Goal: Navigation & Orientation: Find specific page/section

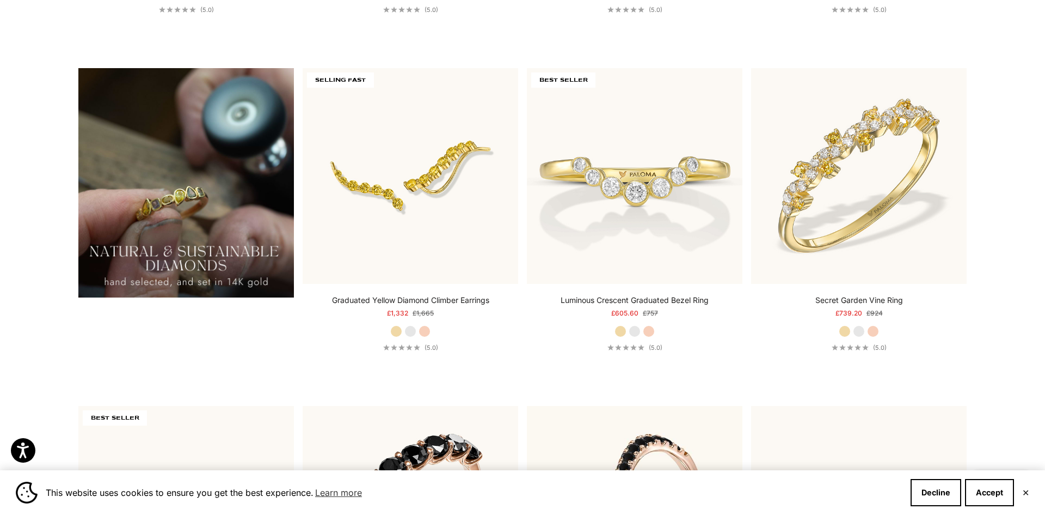
scroll to position [1000, 0]
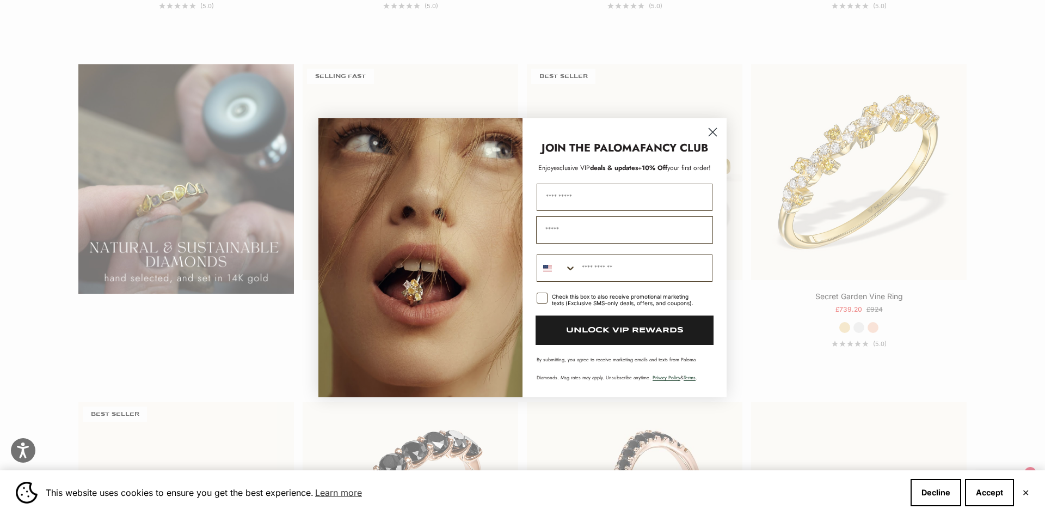
click at [712, 125] on circle "Close dialog" at bounding box center [713, 132] width 18 height 18
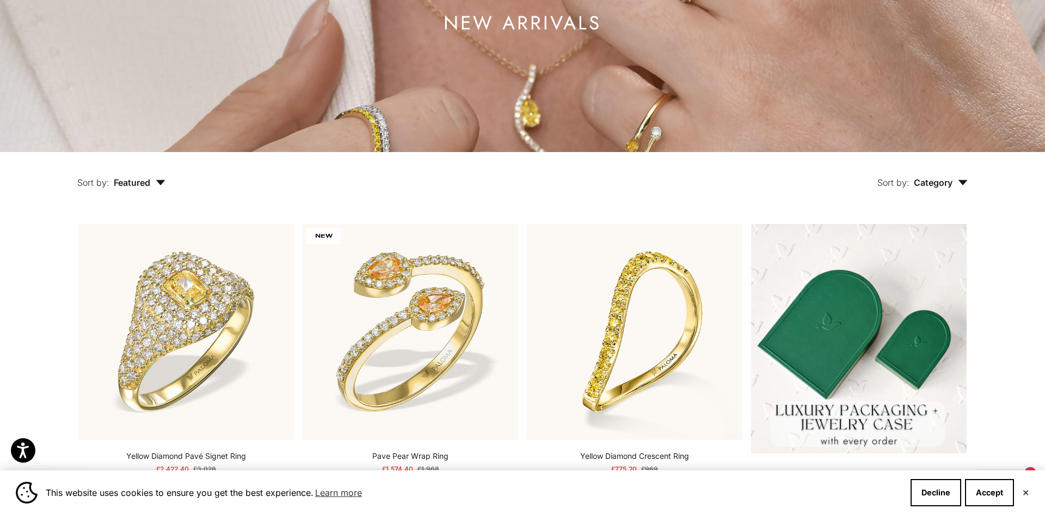
scroll to position [0, 0]
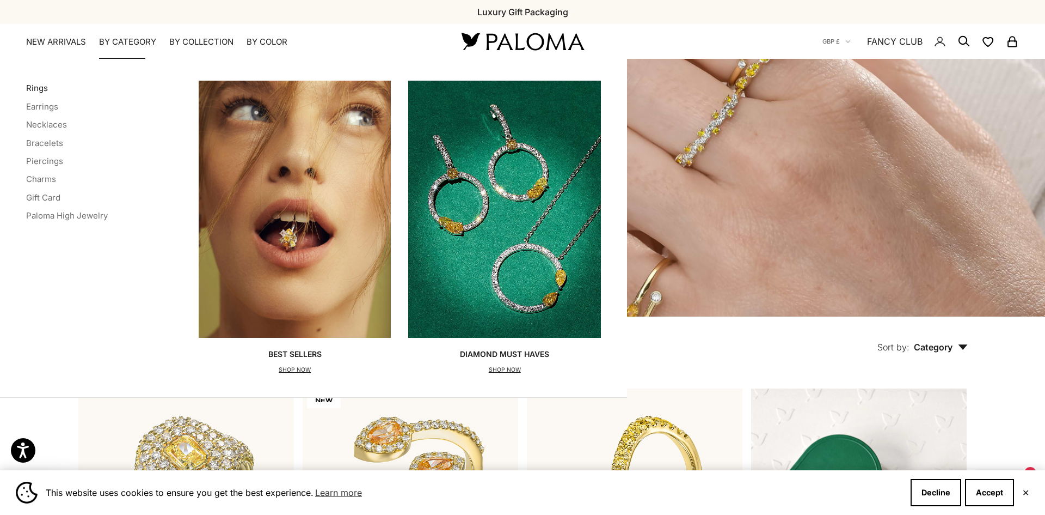
click at [39, 87] on link "Rings" at bounding box center [37, 88] width 22 height 10
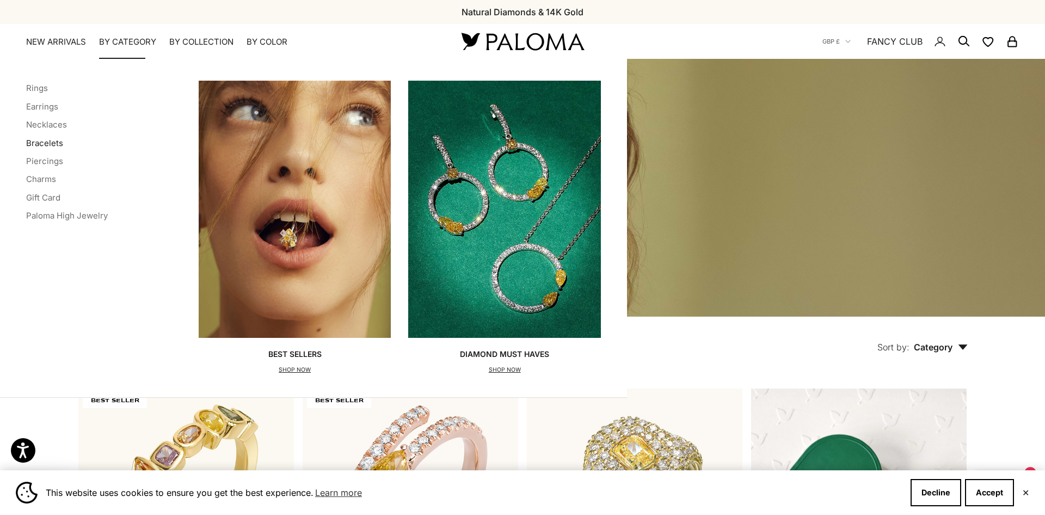
click at [43, 142] on link "Bracelets" at bounding box center [44, 143] width 37 height 10
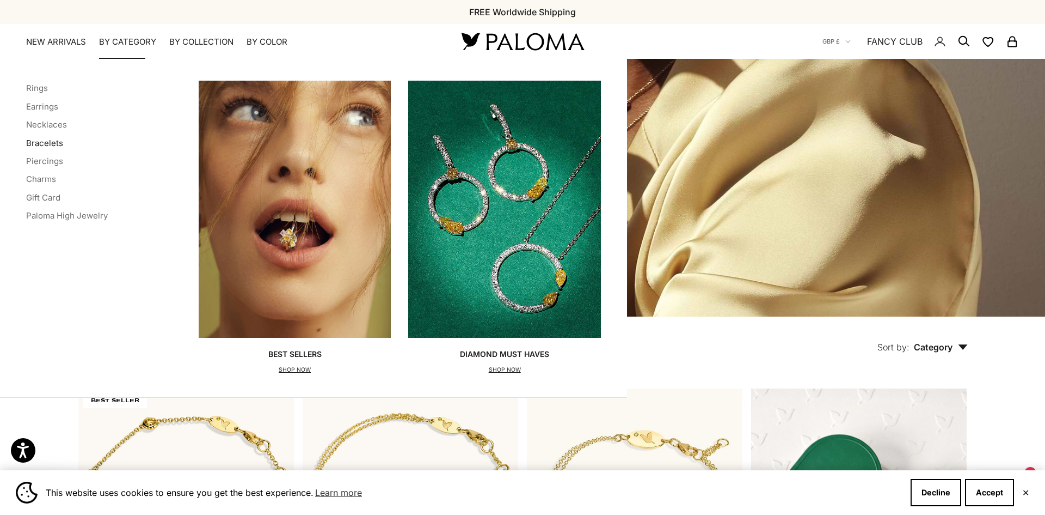
click at [40, 140] on link "Bracelets" at bounding box center [44, 143] width 37 height 10
click at [114, 43] on summary "By Category" at bounding box center [127, 41] width 57 height 11
click at [42, 126] on link "Necklaces" at bounding box center [46, 124] width 41 height 10
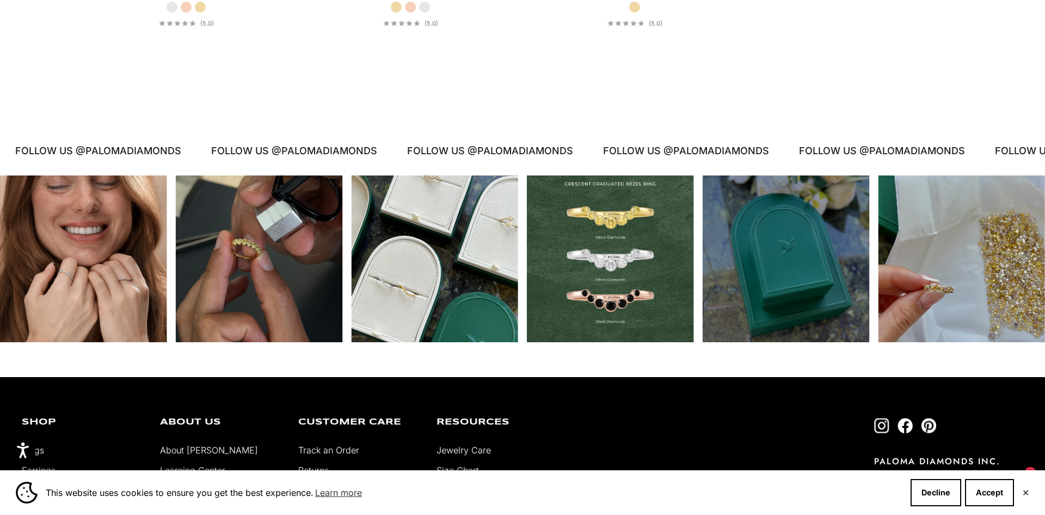
scroll to position [2025, 0]
